Goal: Information Seeking & Learning: Learn about a topic

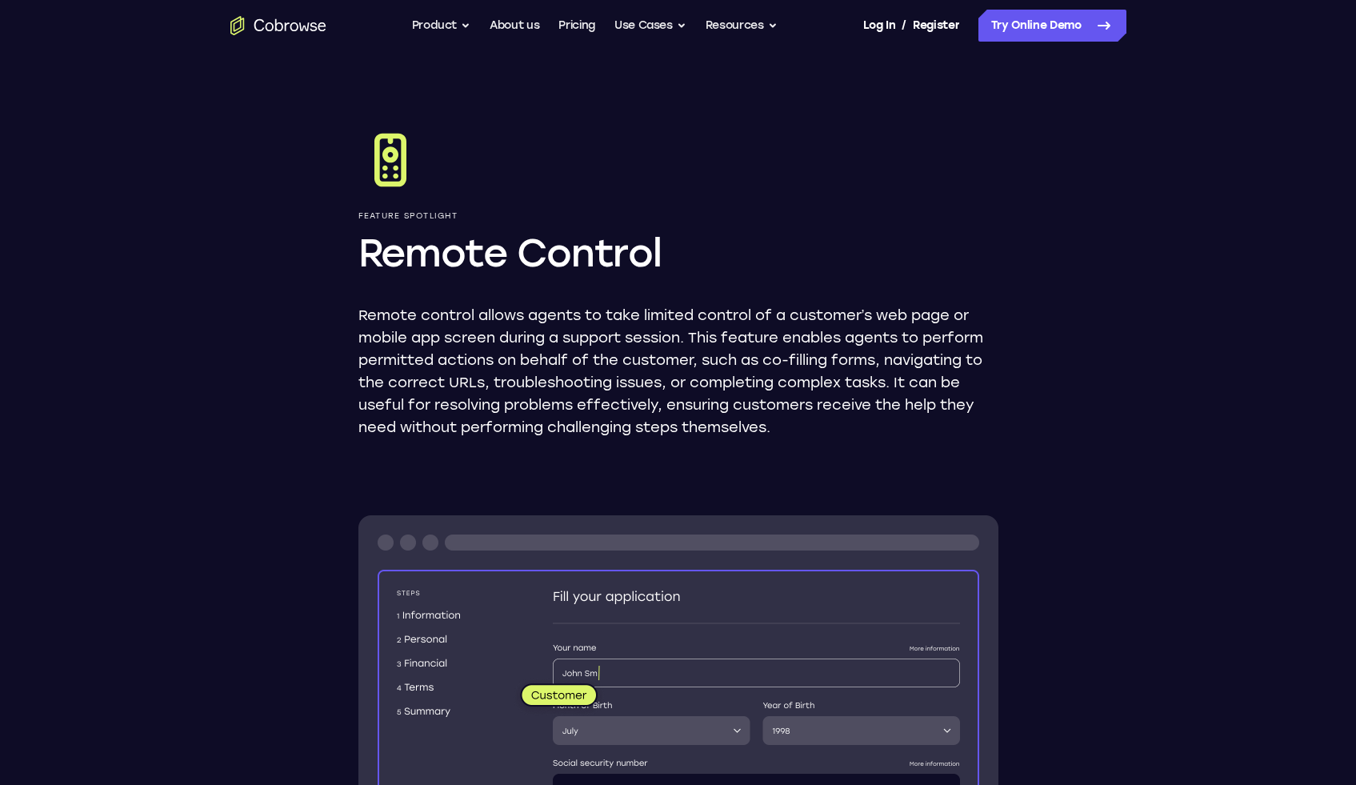
click at [314, 32] on icon "Go to the home page" at bounding box center [278, 25] width 96 height 19
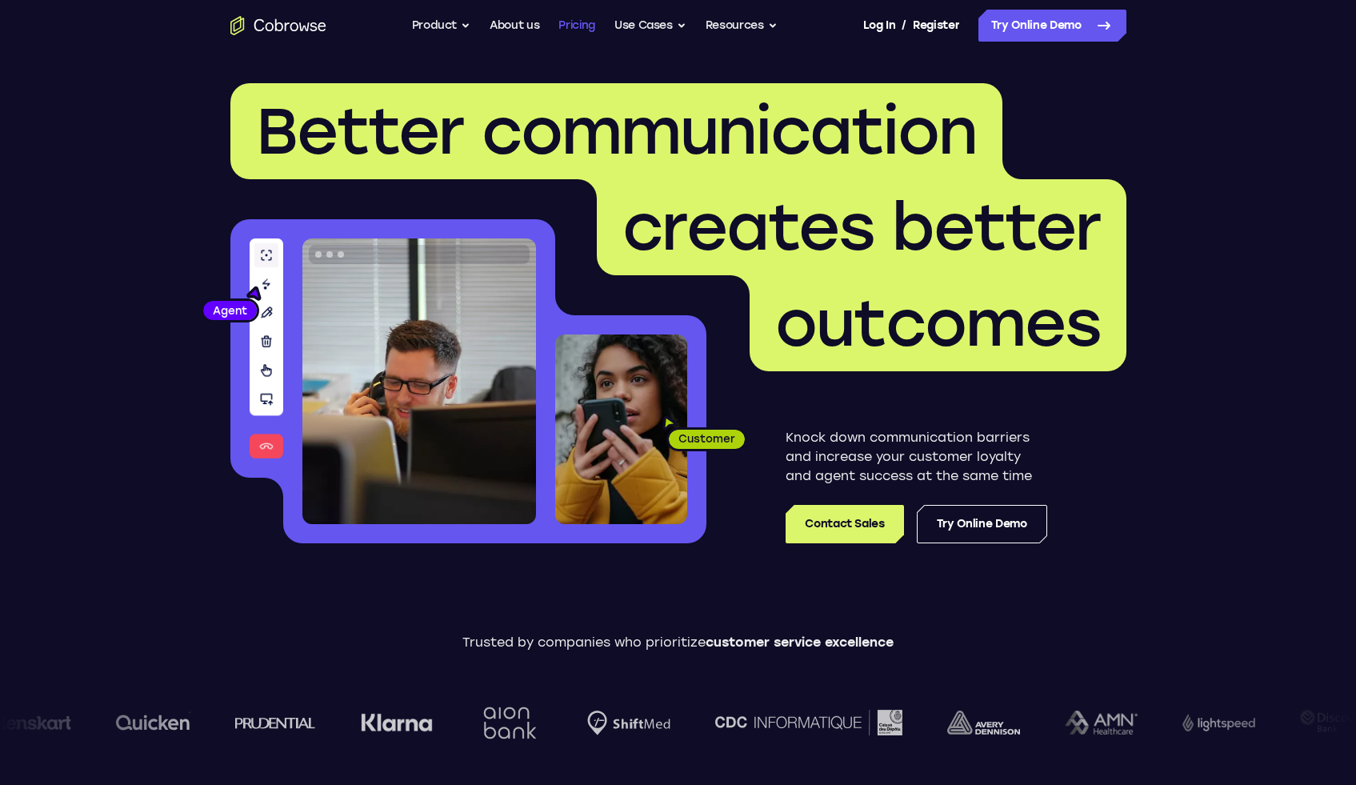
click at [583, 30] on link "Pricing" at bounding box center [576, 26] width 37 height 32
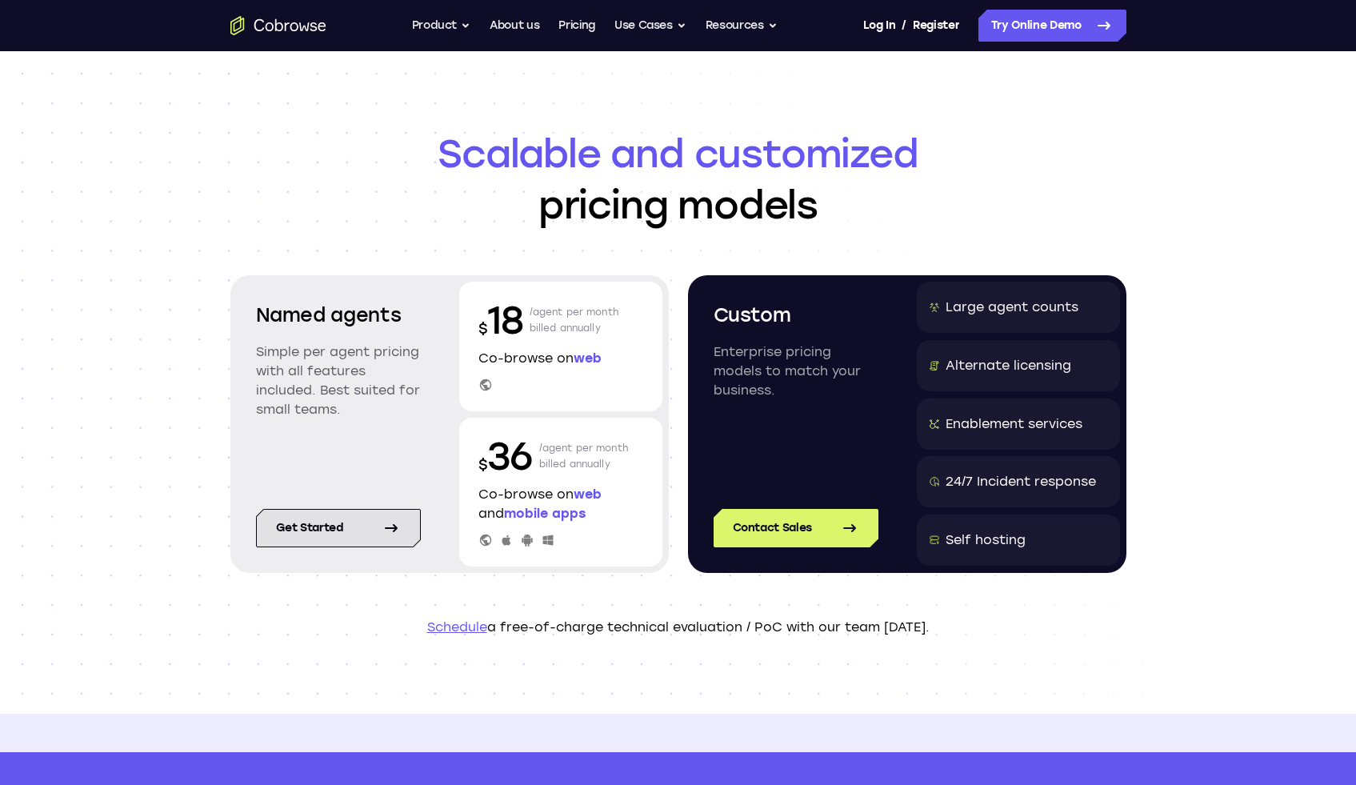
click at [362, 525] on link "Get started" at bounding box center [338, 528] width 165 height 38
click at [258, 25] on icon "Go to the home page" at bounding box center [278, 25] width 96 height 19
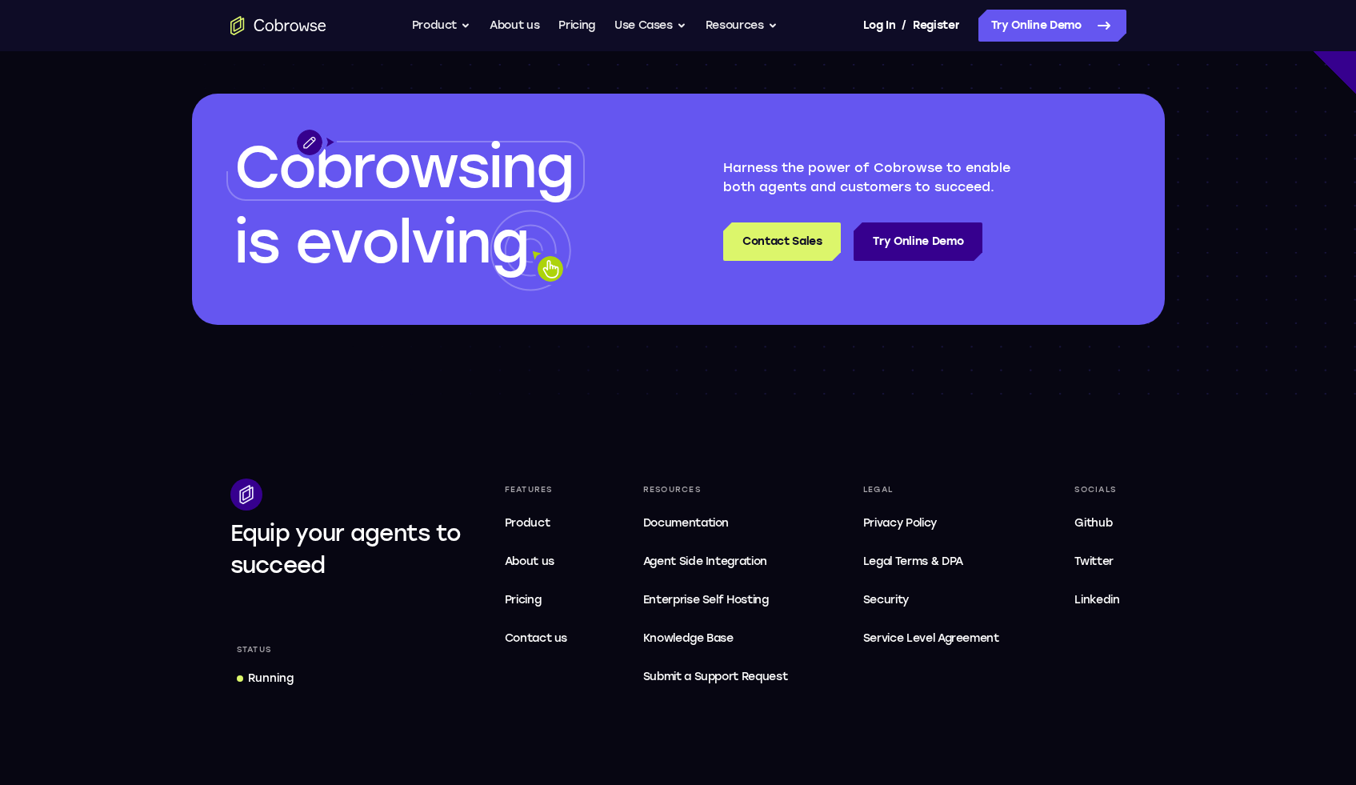
scroll to position [4538, 0]
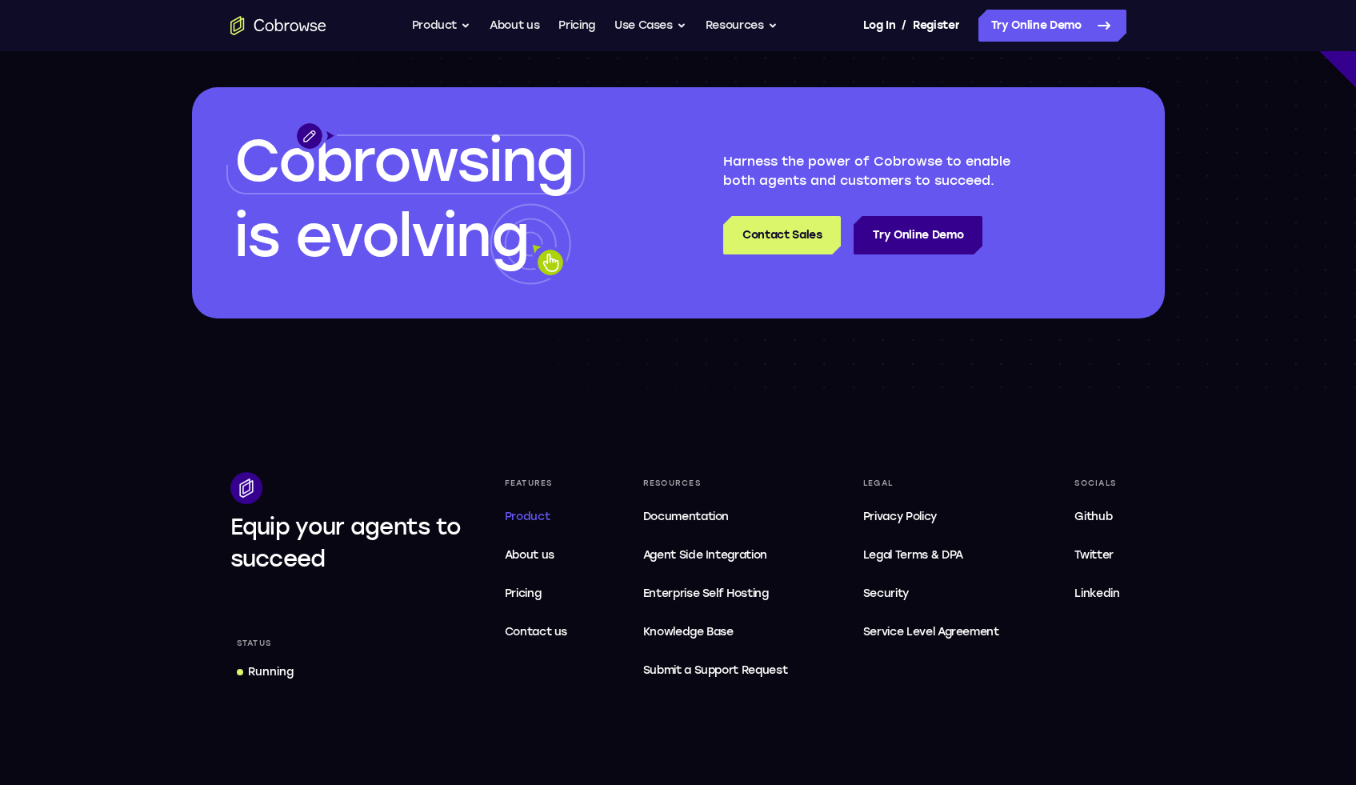
click at [530, 518] on span "Product" at bounding box center [528, 516] width 46 height 14
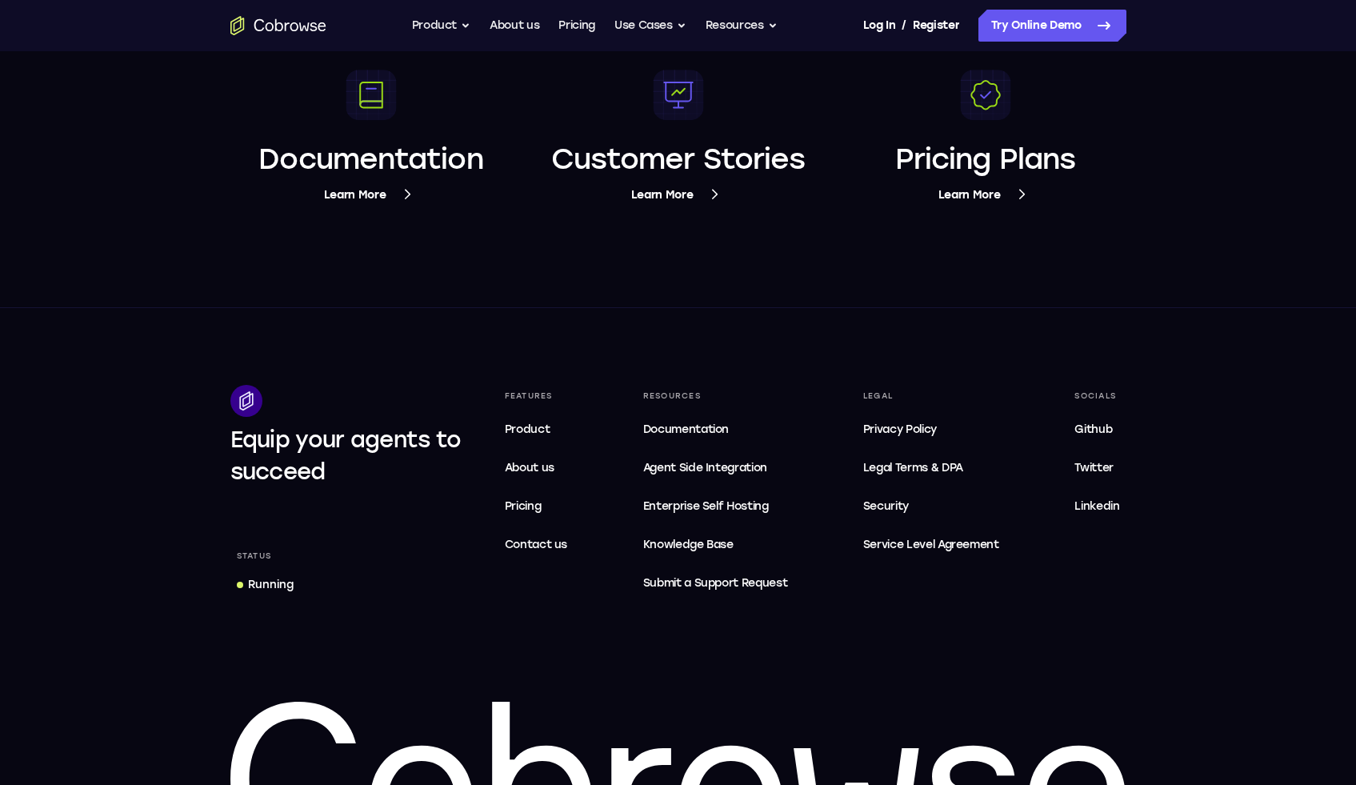
scroll to position [6101, 0]
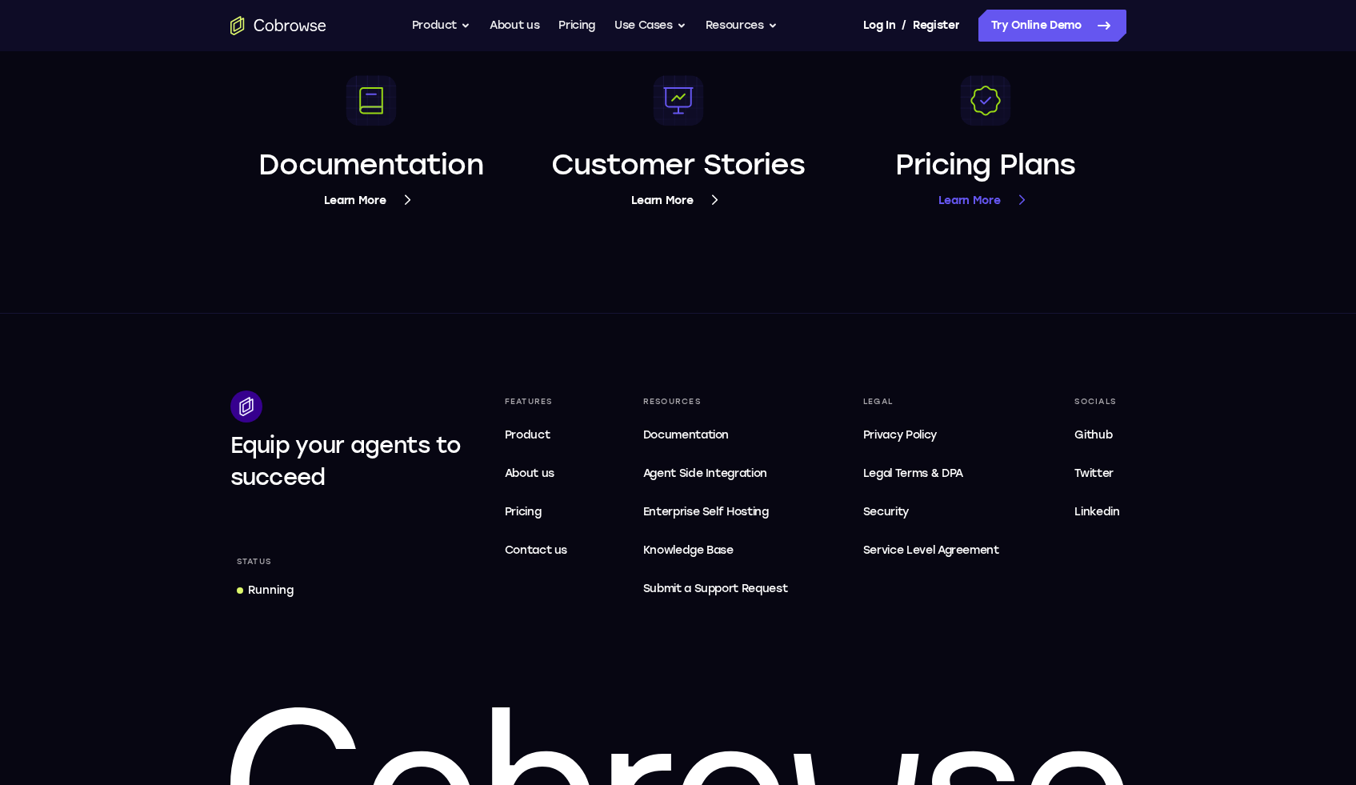
click at [957, 203] on span "Learn More" at bounding box center [985, 200] width 94 height 20
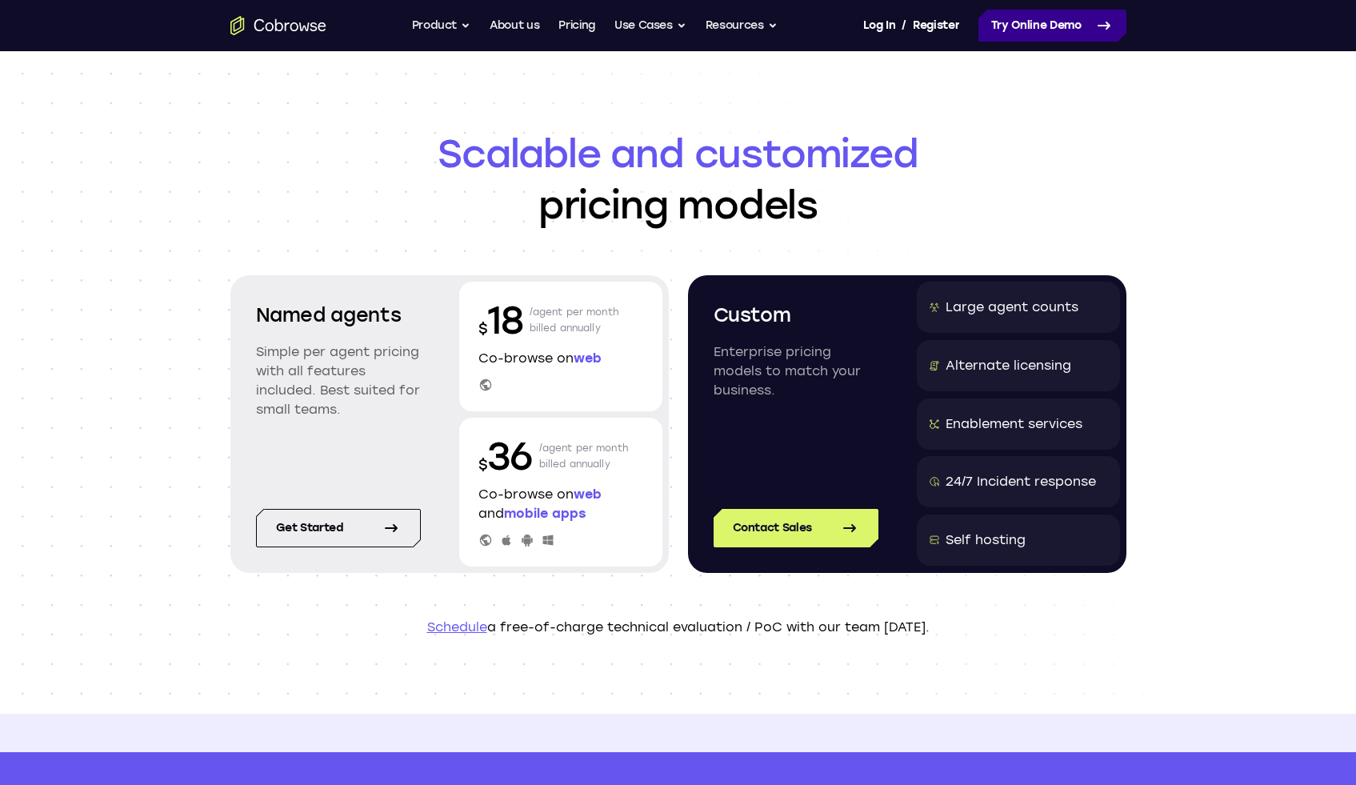
click at [1014, 18] on link "Try Online Demo" at bounding box center [1052, 26] width 148 height 32
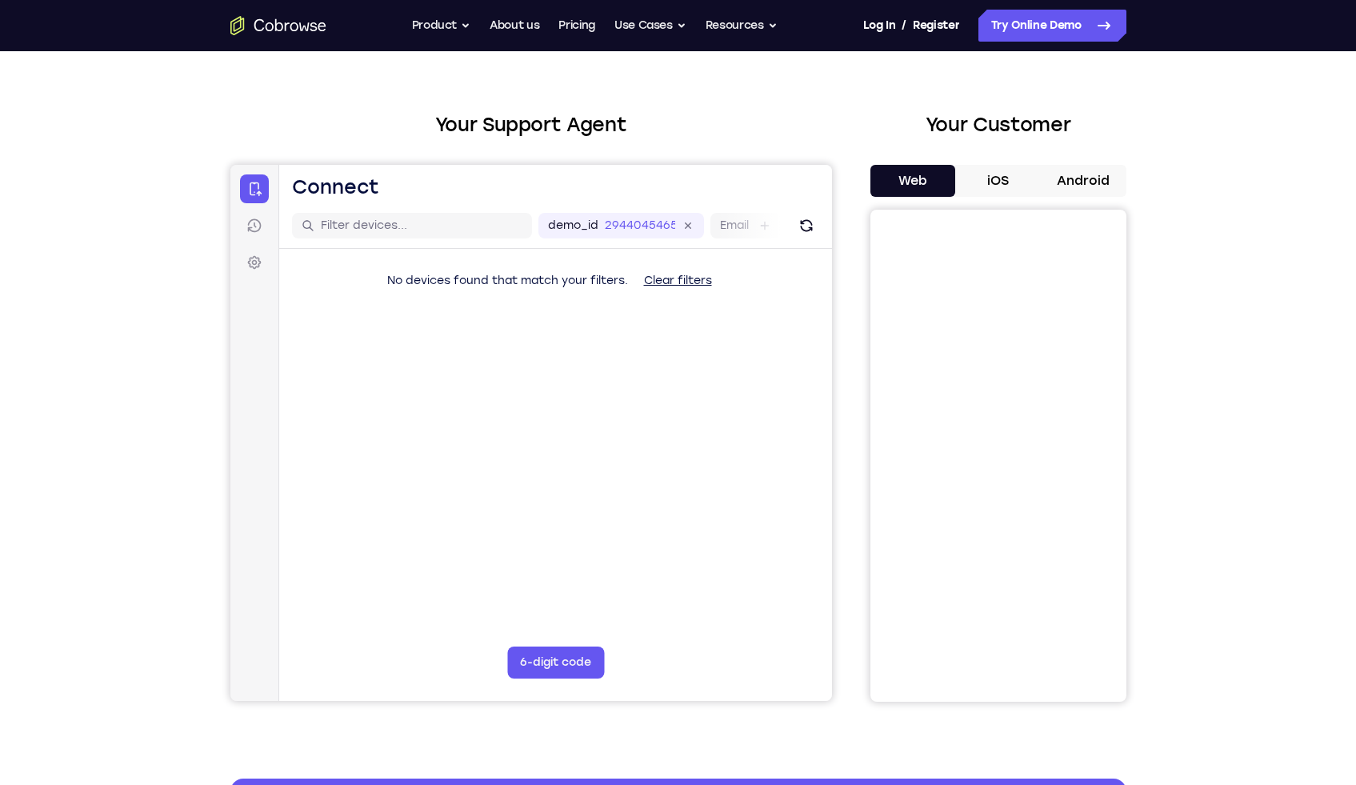
scroll to position [45, 0]
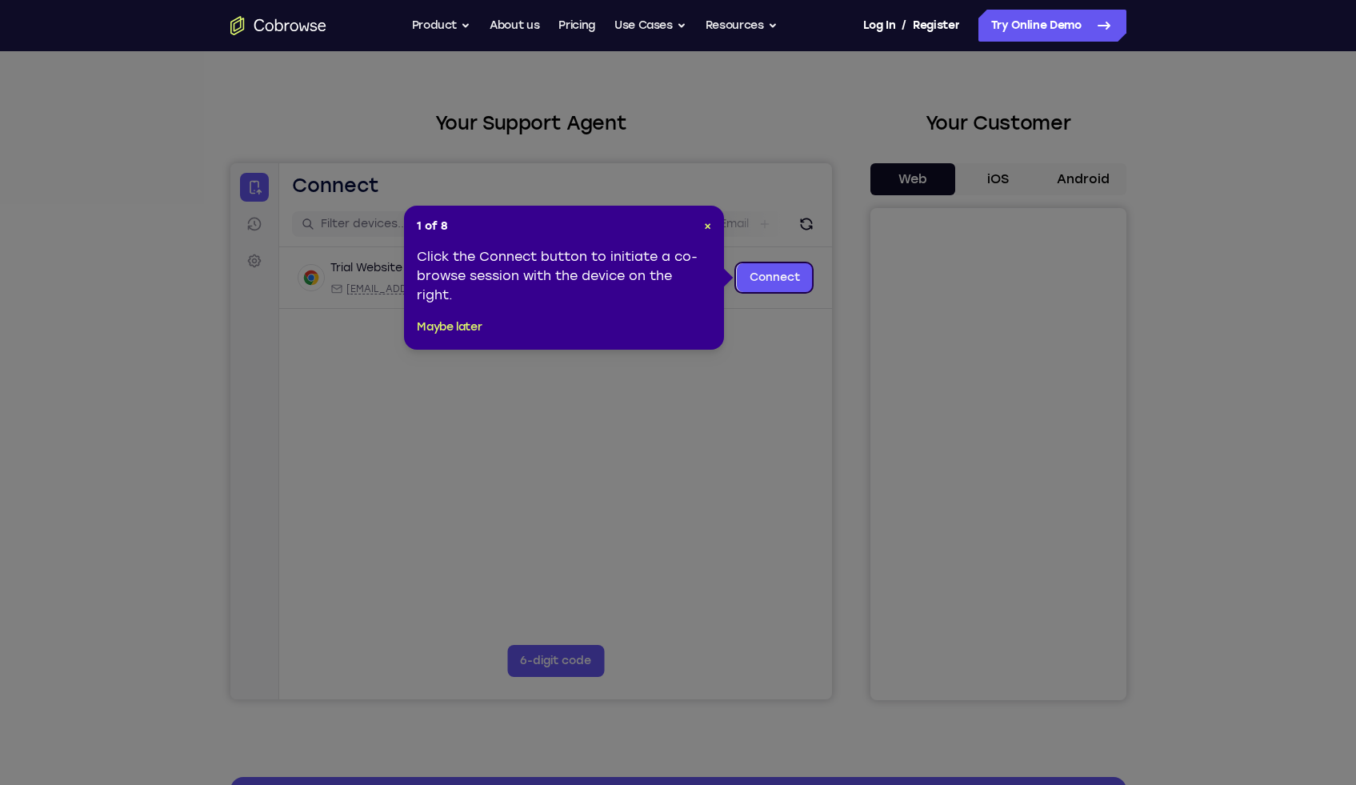
click at [702, 363] on icon at bounding box center [684, 392] width 1368 height 785
click at [775, 282] on link "Connect" at bounding box center [774, 277] width 76 height 29
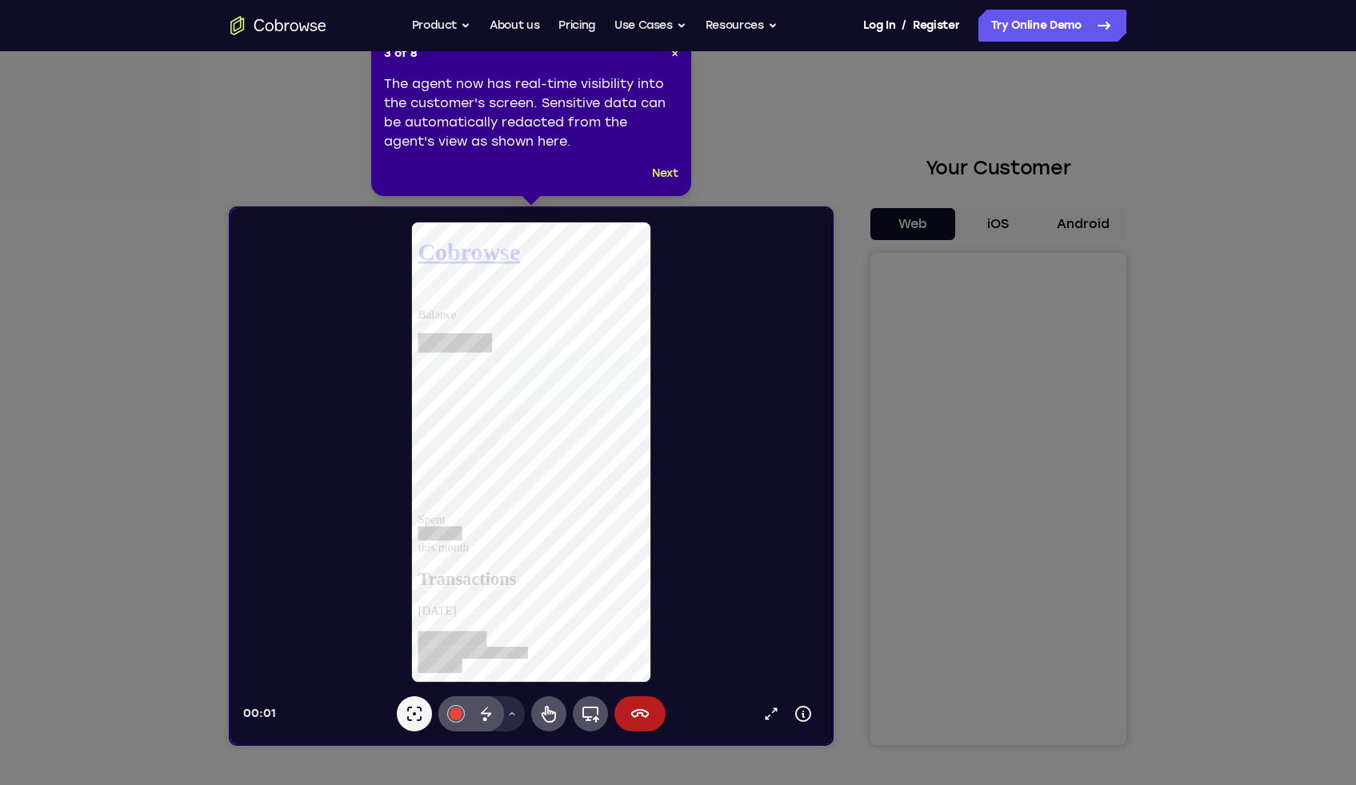
scroll to position [0, 0]
click at [661, 183] on div "3 of 8 × The agent now has real-time visibility into the customer's screen. Sen…" at bounding box center [531, 114] width 320 height 163
click at [661, 180] on button "Next" at bounding box center [665, 173] width 26 height 19
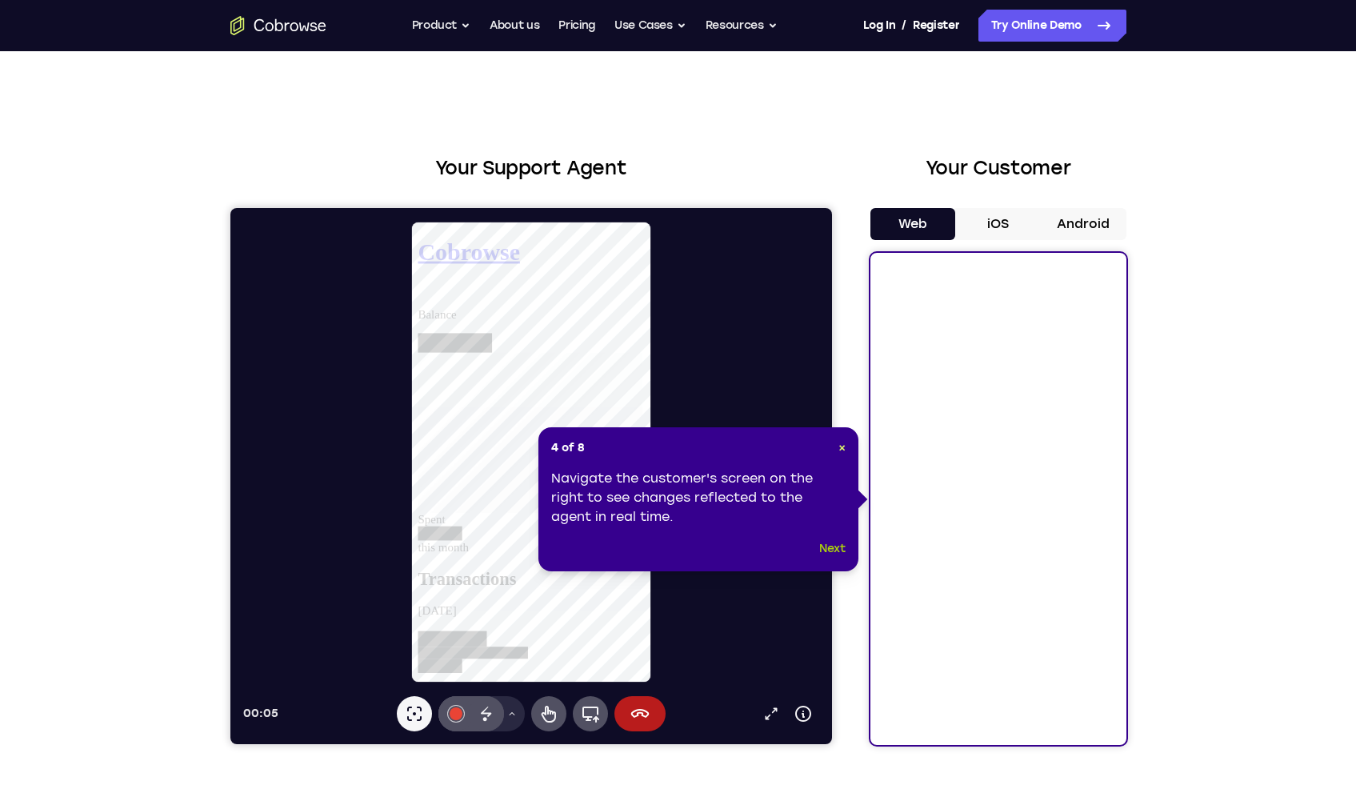
click at [828, 555] on button "Next" at bounding box center [832, 548] width 26 height 19
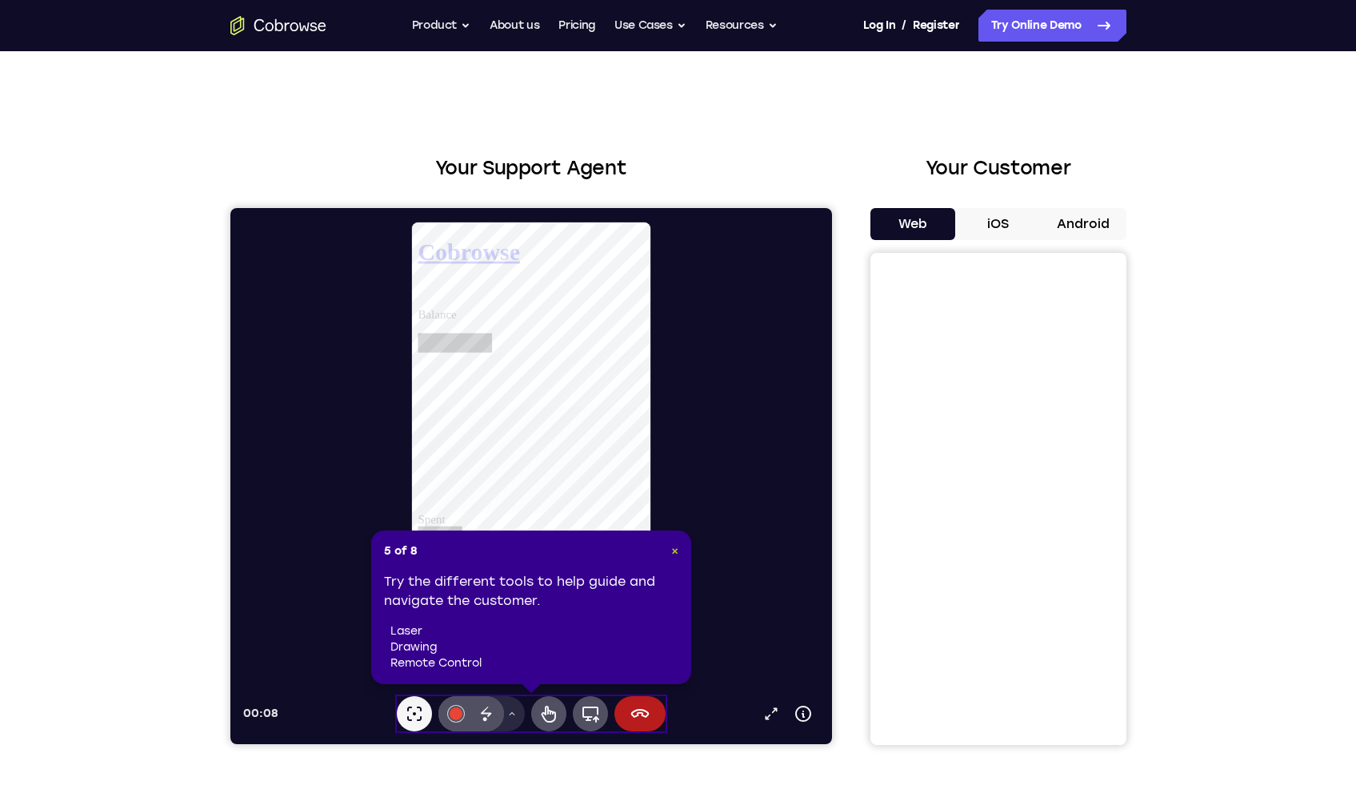
click at [677, 555] on span "×" at bounding box center [674, 551] width 7 height 14
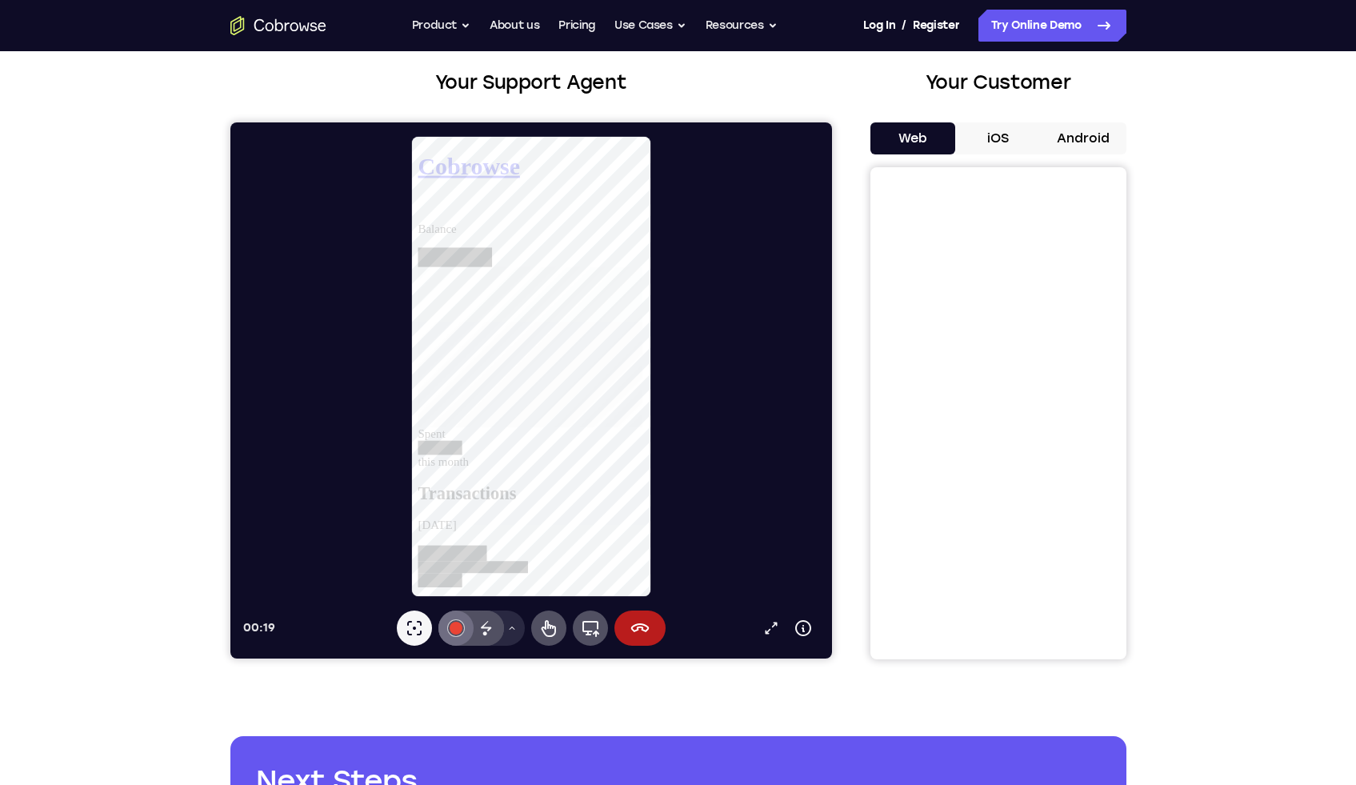
scroll to position [86, 0]
click at [549, 627] on icon at bounding box center [548, 628] width 14 height 17
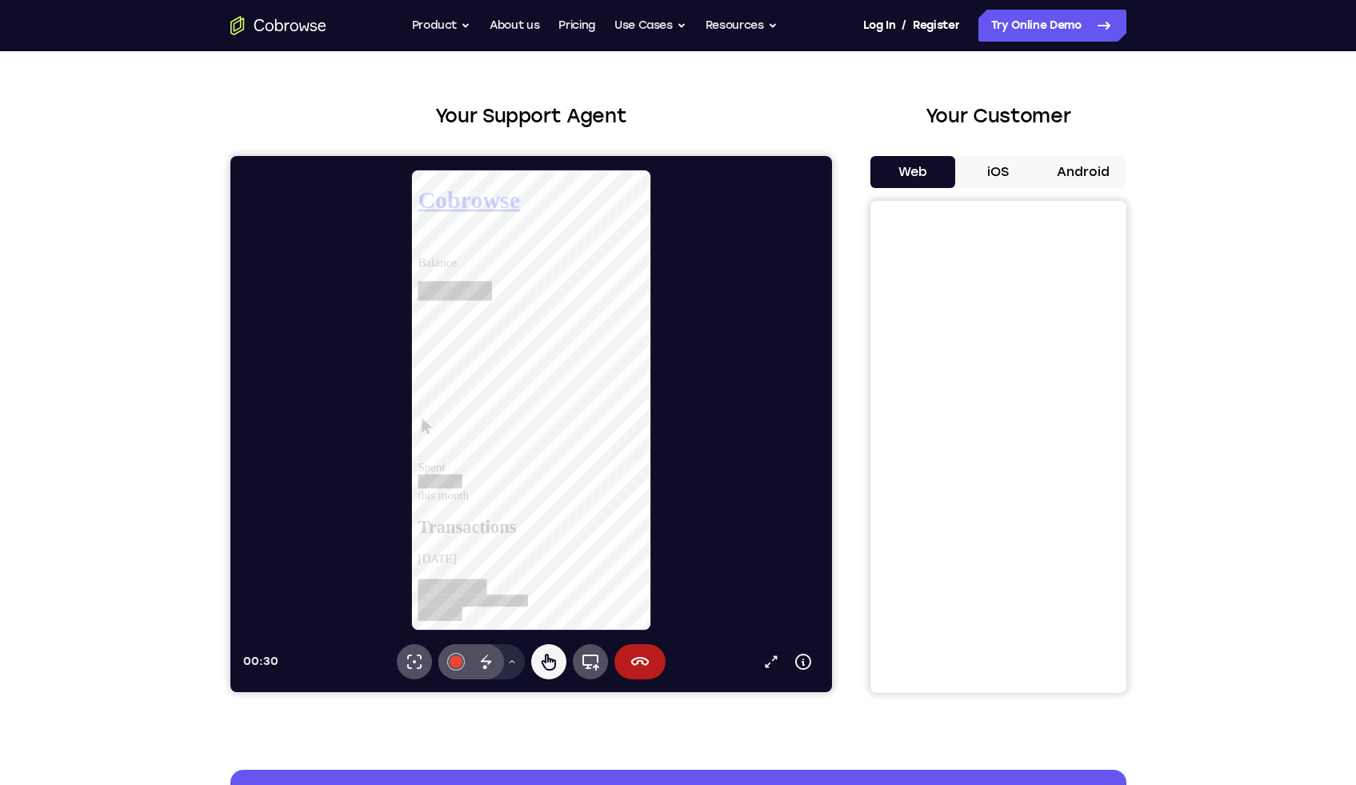
scroll to position [220, 0]
click at [532, 480] on div "Spent this month" at bounding box center [538, 502] width 243 height 44
click at [417, 245] on icon at bounding box center [417, 245] width 0 height 0
click at [538, 336] on link "View account summary" at bounding box center [477, 329] width 121 height 14
select select "1"
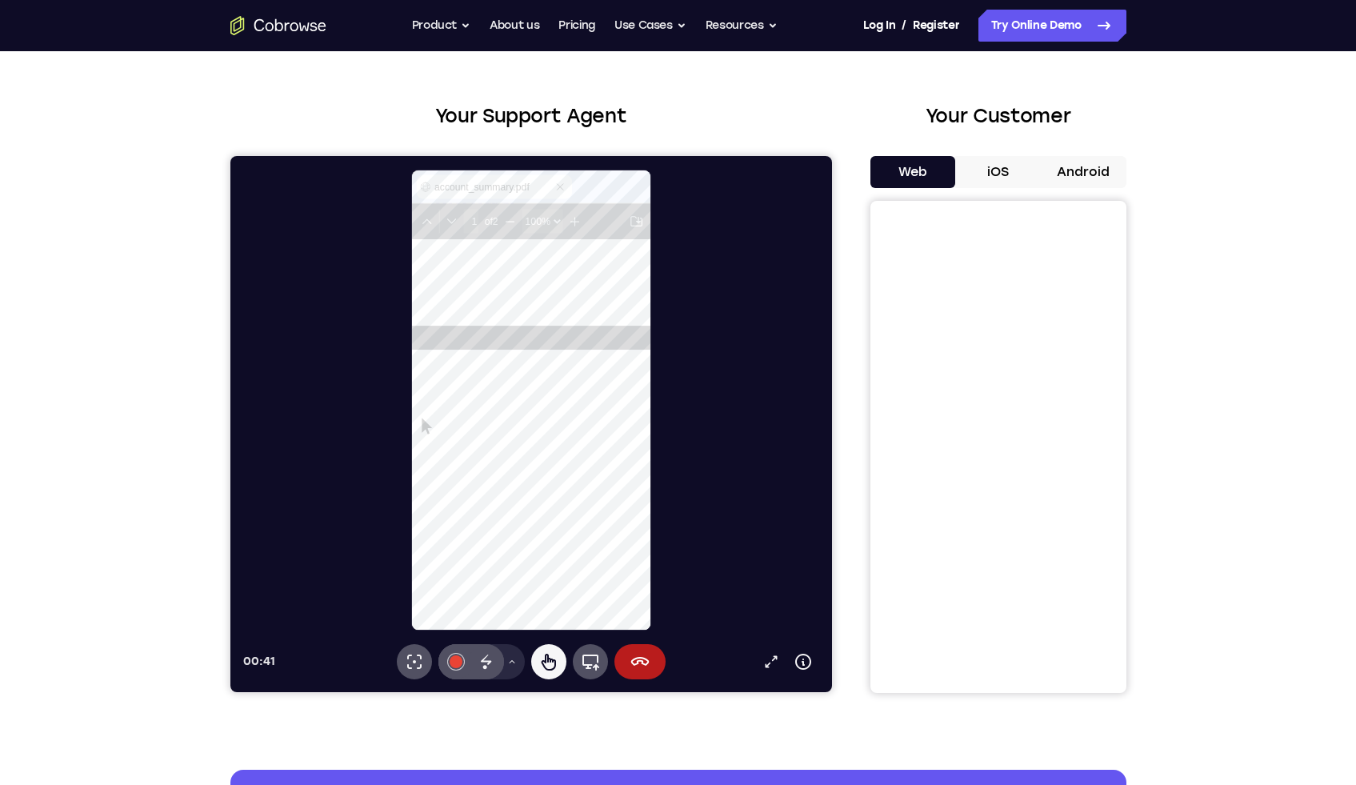
scroll to position [605, 0]
type input "2"
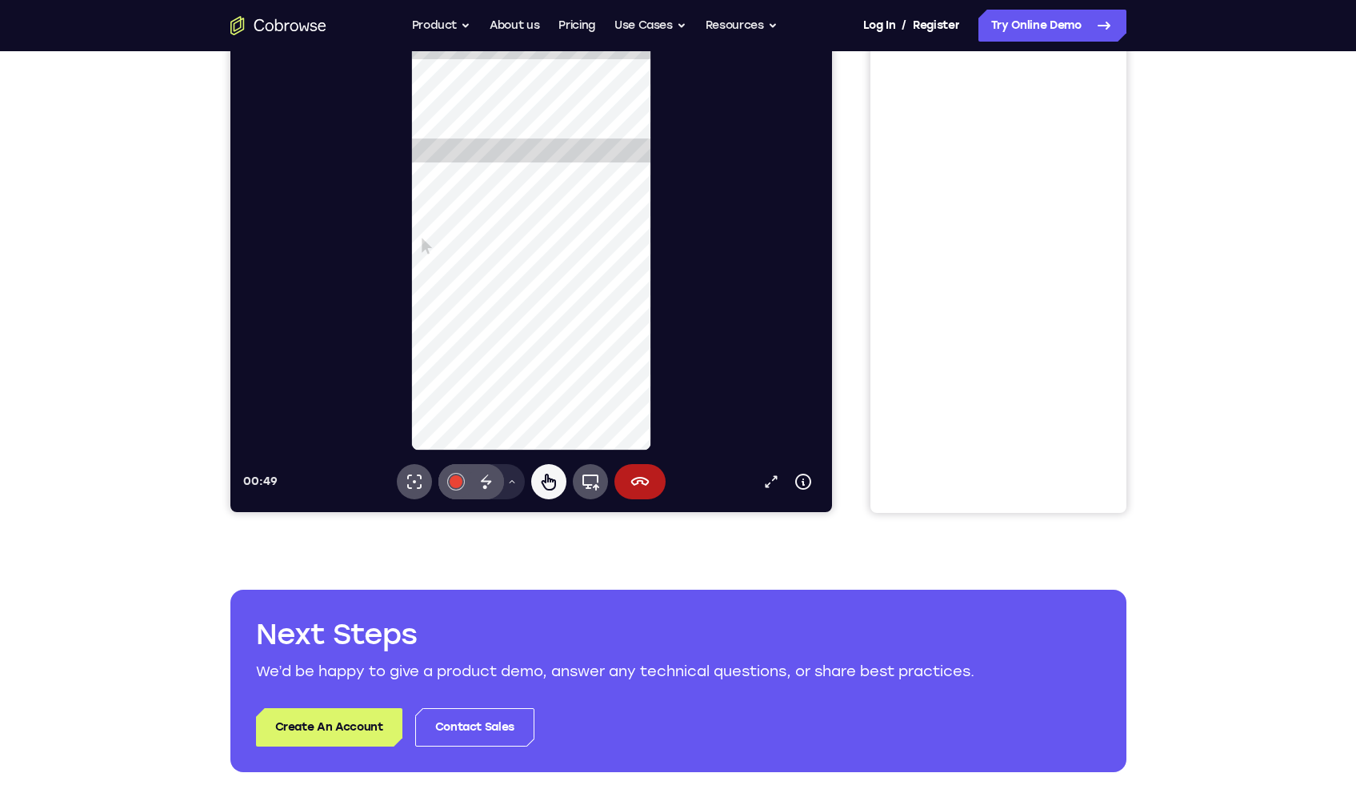
scroll to position [0, 0]
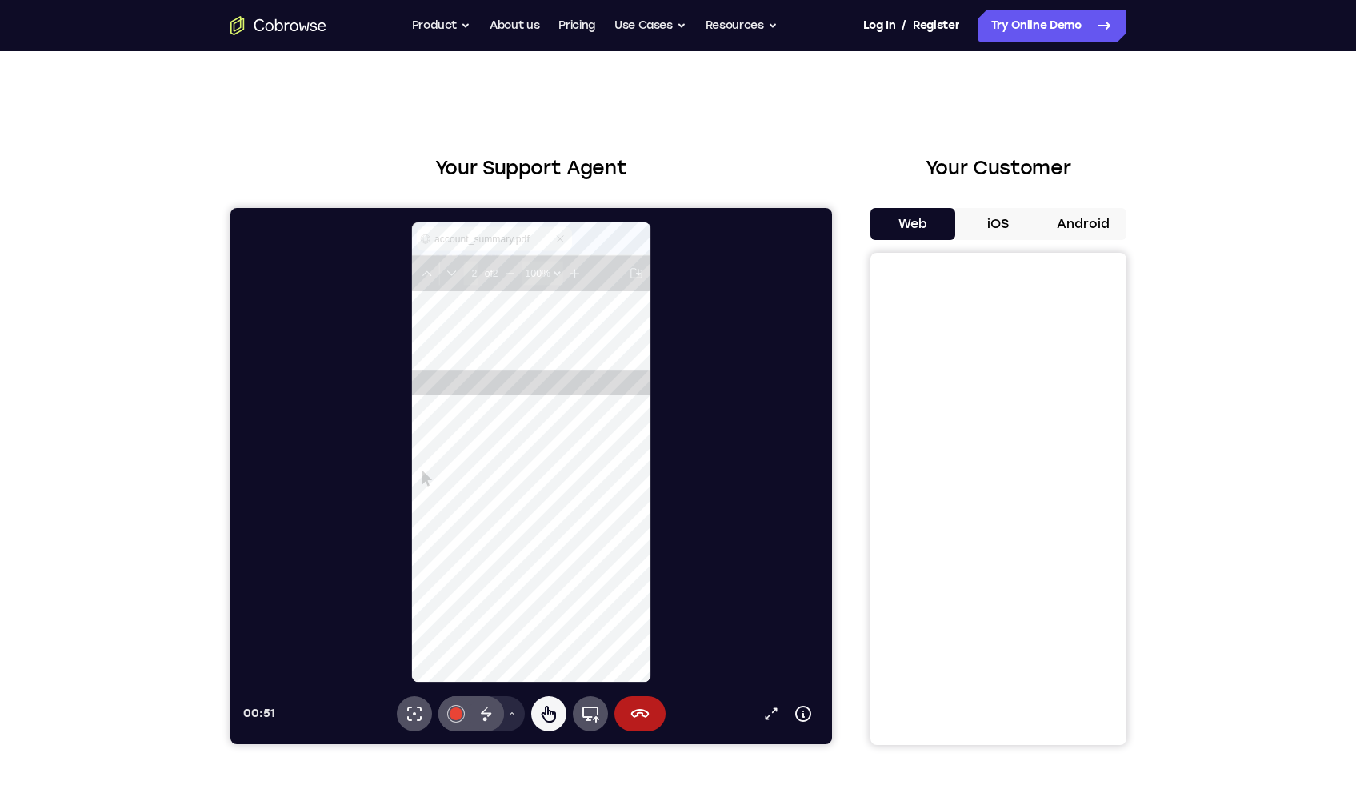
click at [421, 52] on div "Your Support Agent Your Customer Web iOS Android Next Steps We’d be happy to gi…" at bounding box center [678, 578] width 1024 height 1055
click at [422, 35] on button "Product" at bounding box center [441, 26] width 59 height 32
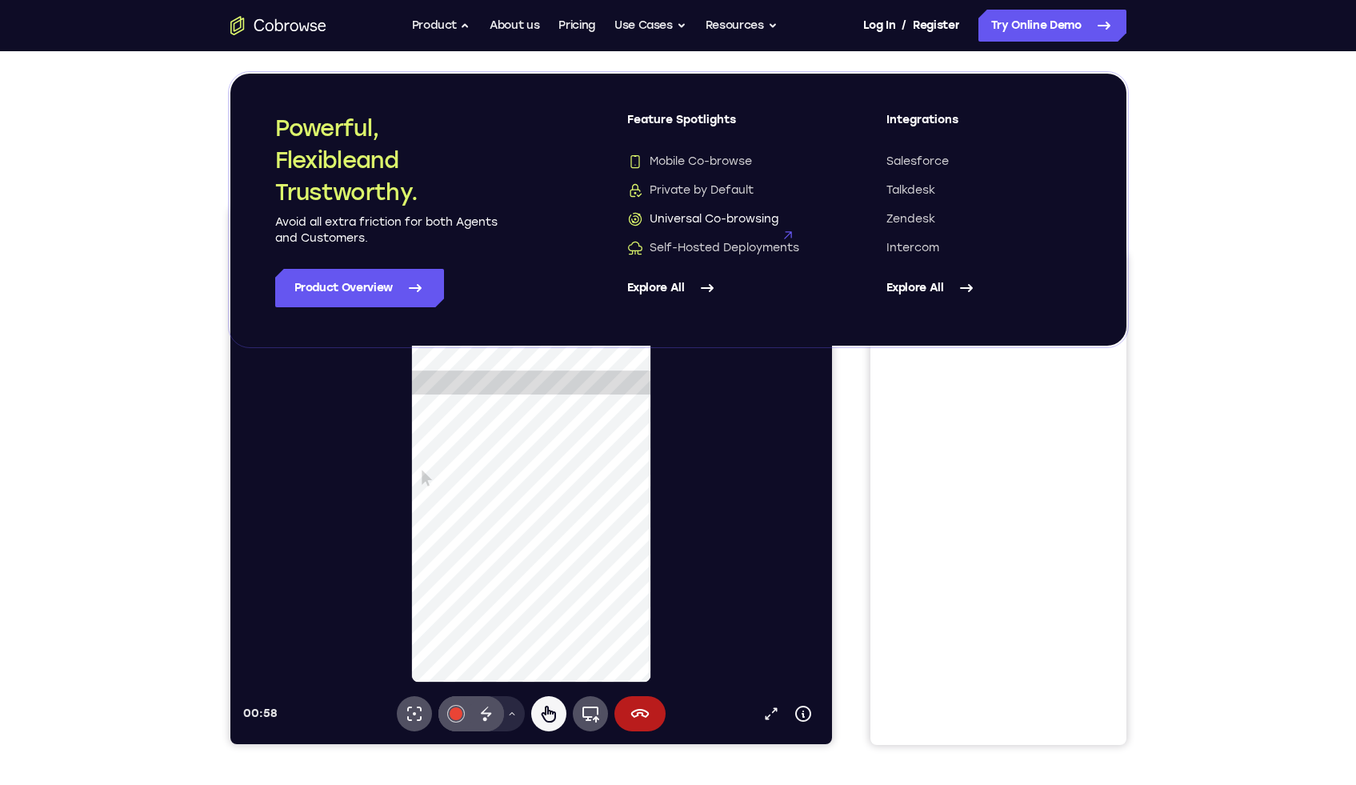
click at [671, 219] on span "Universal Co-browsing" at bounding box center [702, 219] width 151 height 16
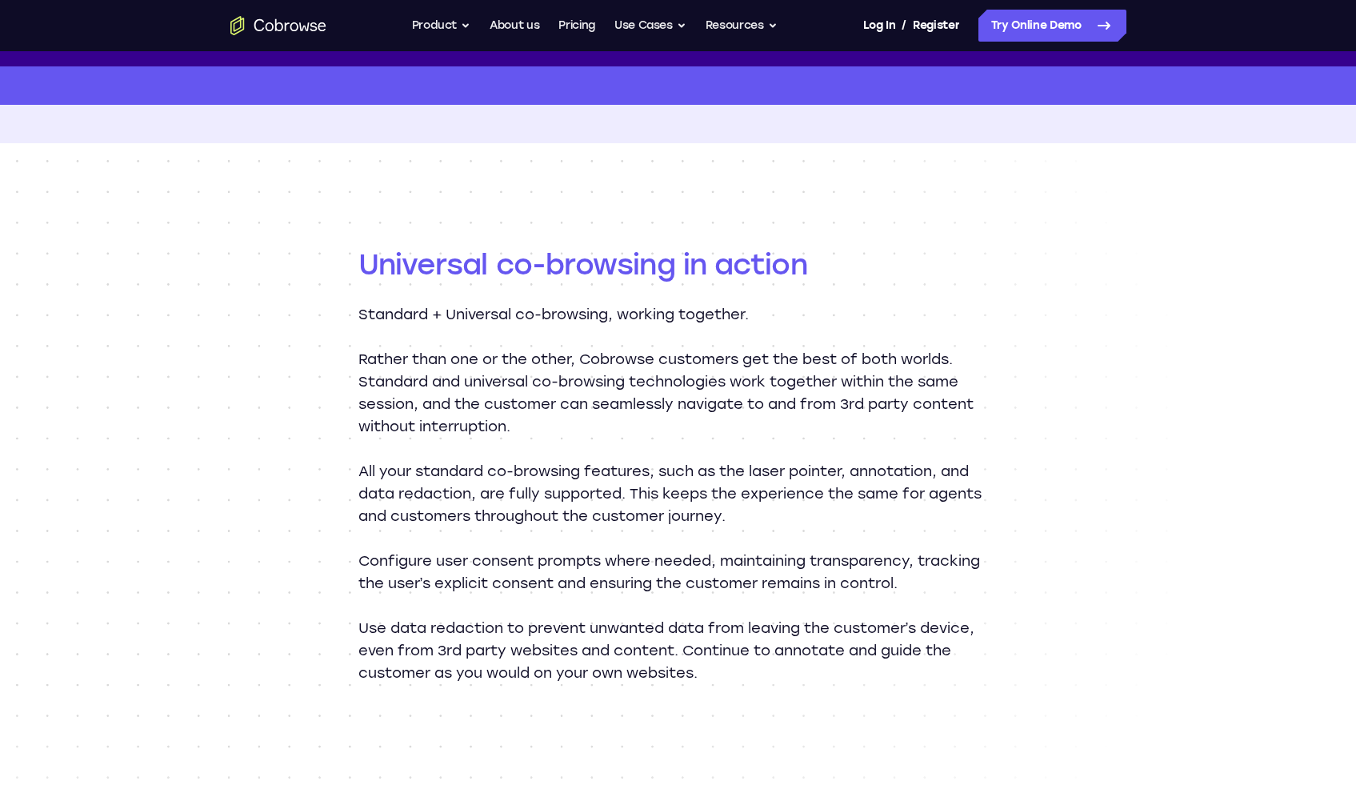
scroll to position [1487, 0]
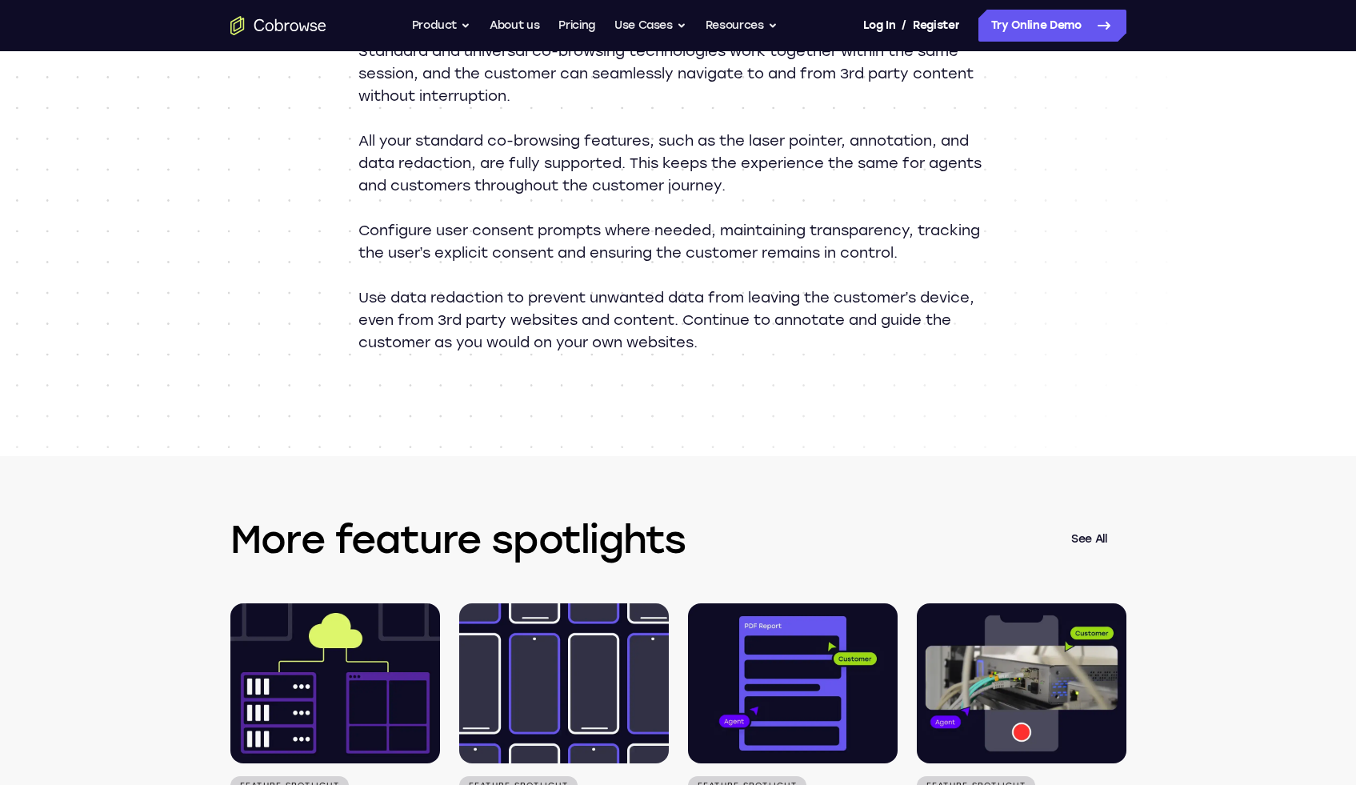
click at [533, 356] on div "Universal co-browsing in action Standard + Universal co-browsing, working toget…" at bounding box center [678, 134] width 1024 height 643
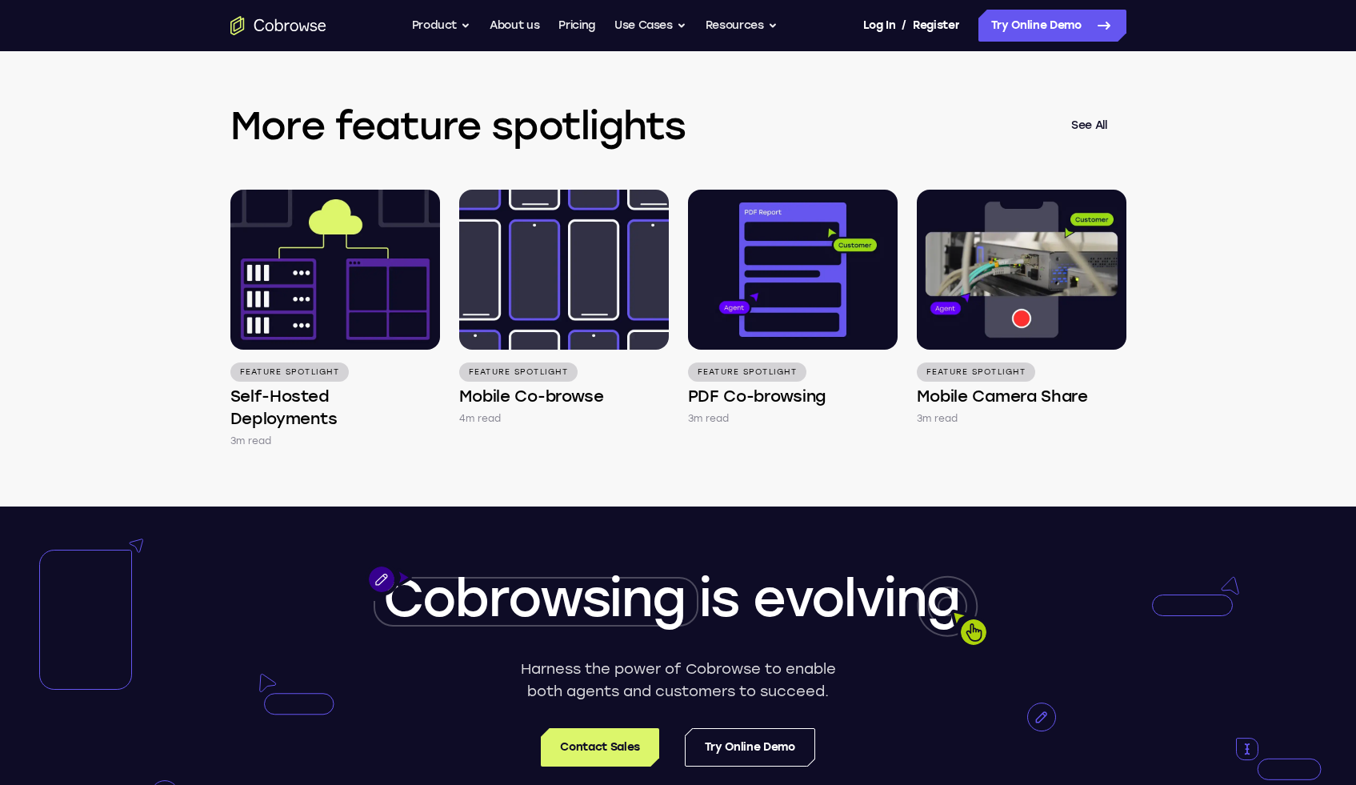
scroll to position [2326, 0]
